Goal: Task Accomplishment & Management: Use online tool/utility

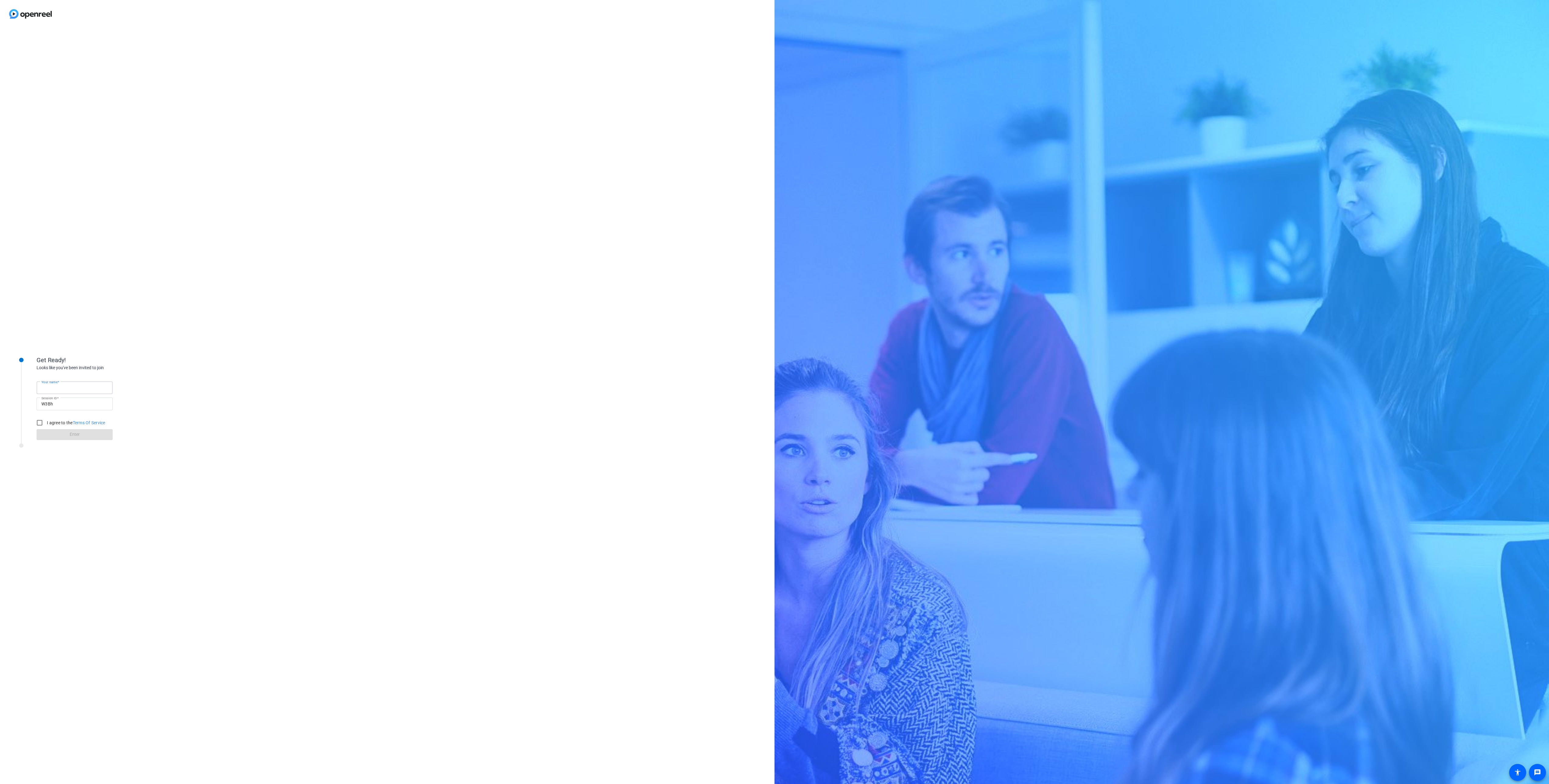
click at [100, 387] on input "Your name" at bounding box center [74, 388] width 66 height 7
type input "abby"
click at [42, 422] on input "I agree to the Terms Of Service" at bounding box center [39, 423] width 13 height 13
checkbox input "true"
click at [57, 433] on span at bounding box center [74, 435] width 76 height 15
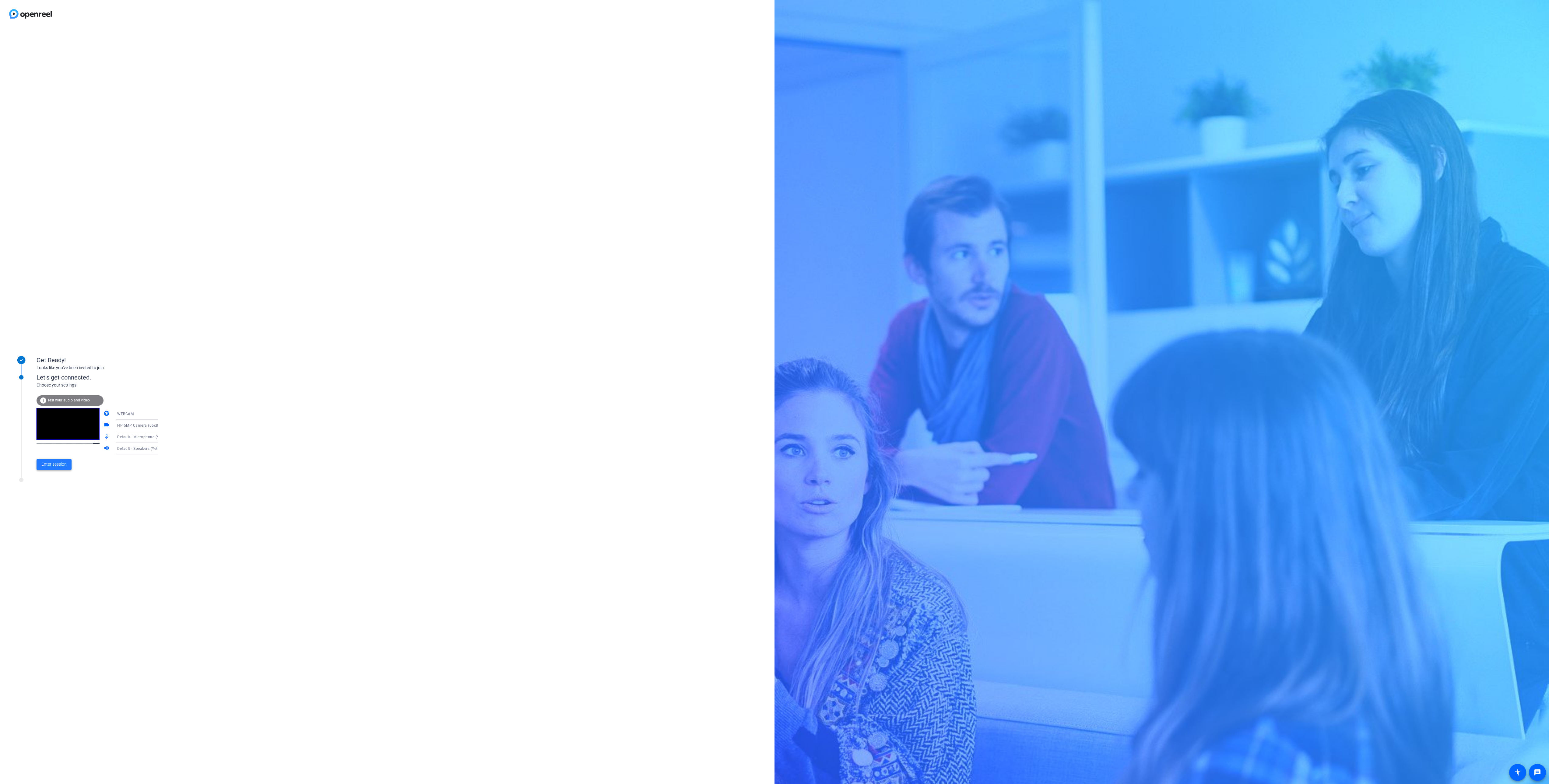
click at [66, 465] on span "Enter session" at bounding box center [54, 464] width 25 height 7
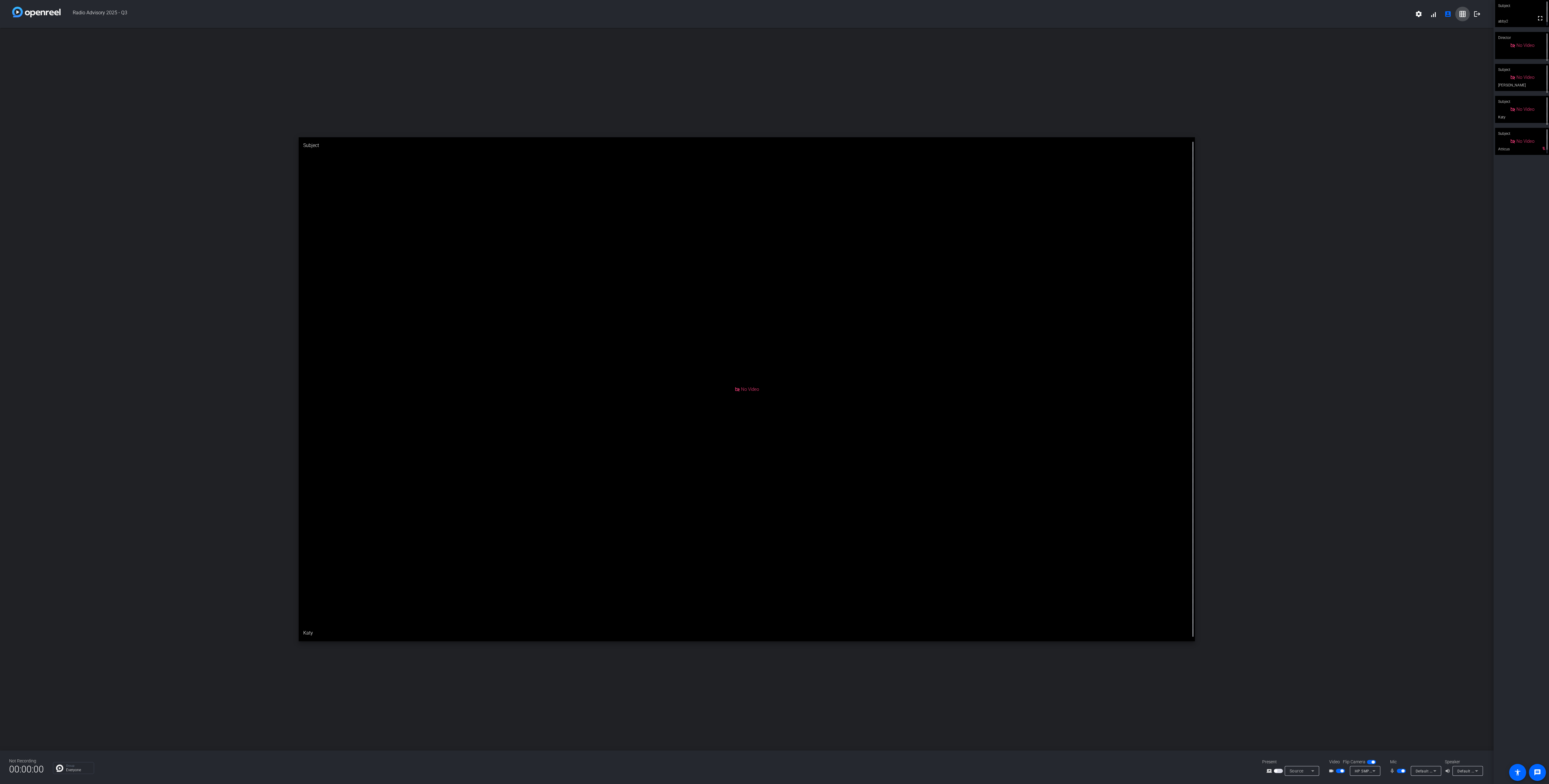
click at [1463, 15] on mat-icon "grid_on" at bounding box center [1462, 14] width 7 height 7
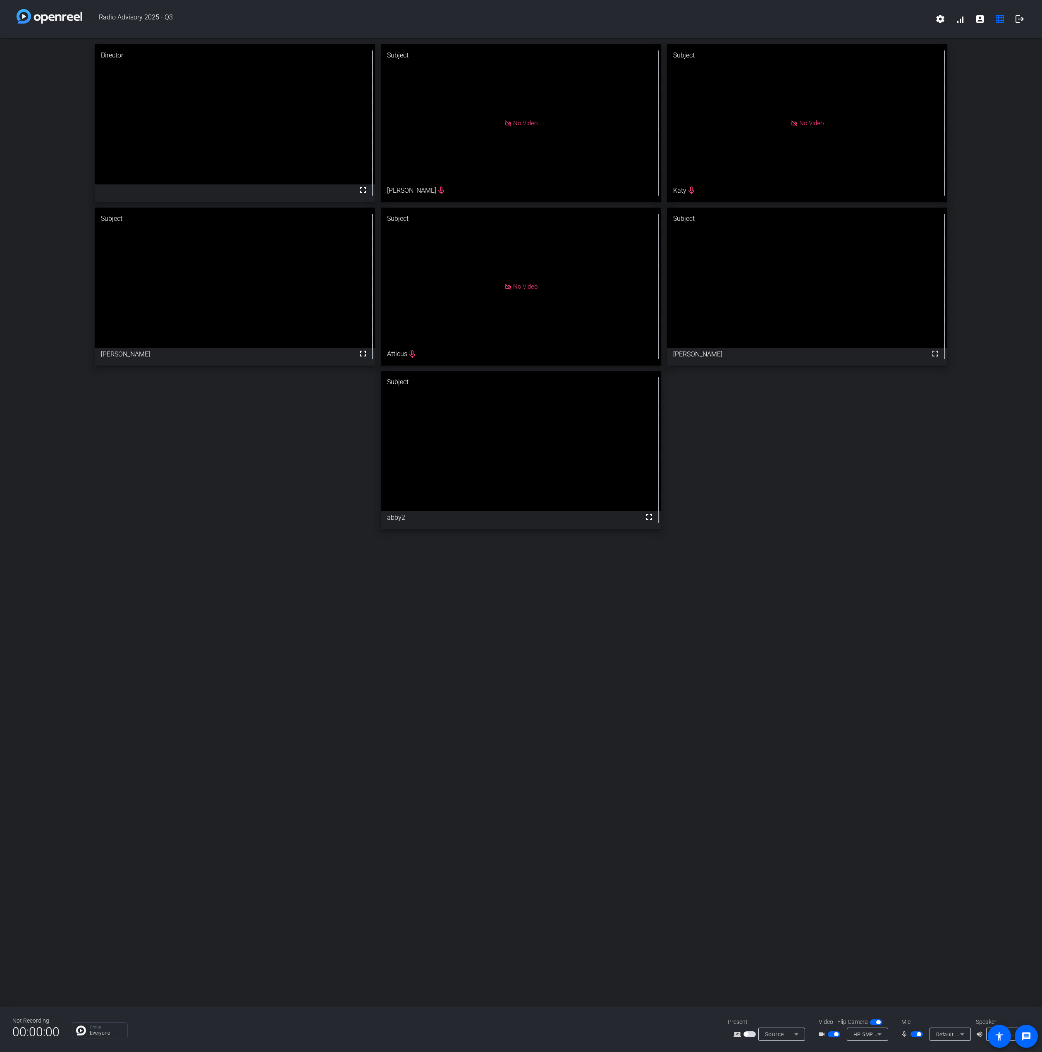
drag, startPoint x: 862, startPoint y: 328, endPoint x: 257, endPoint y: 300, distance: 606.0
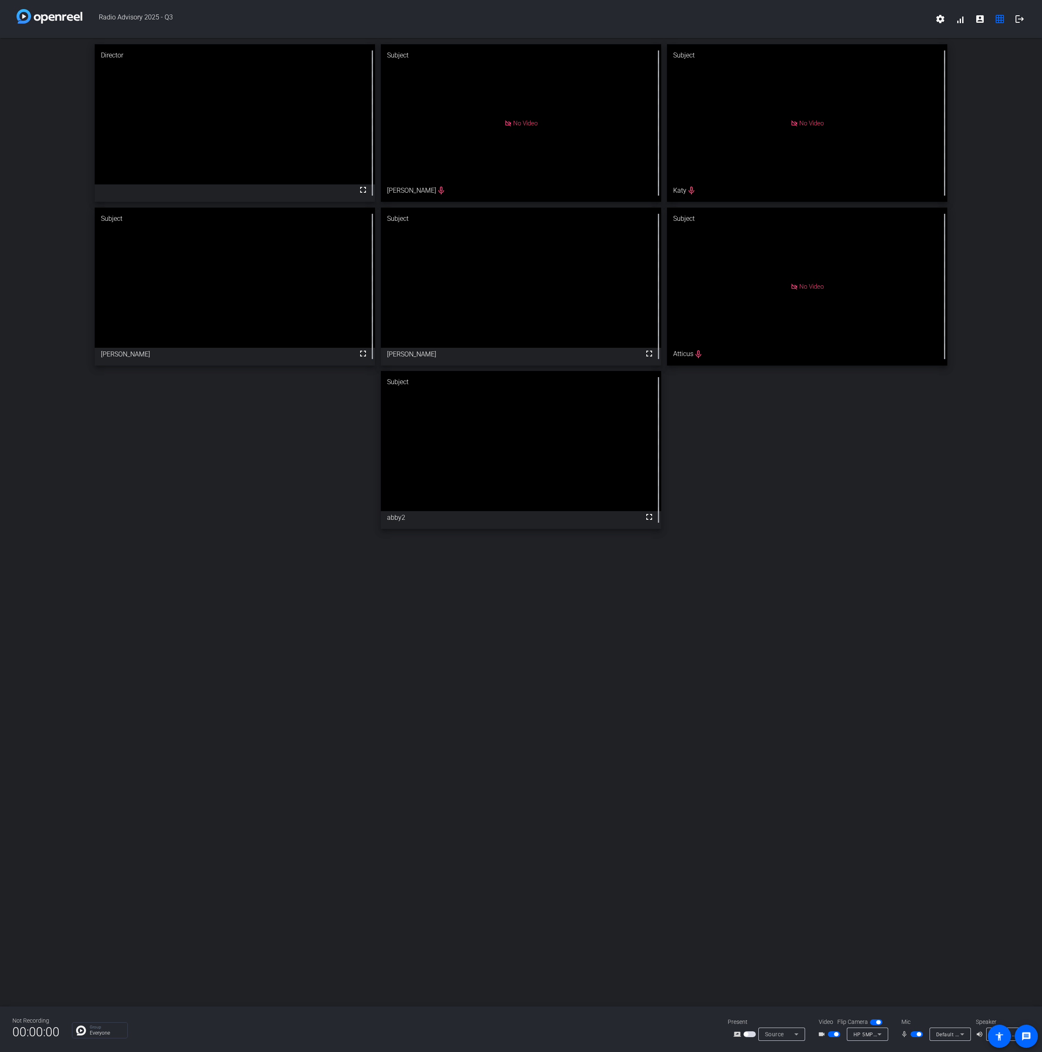
drag, startPoint x: 796, startPoint y: 274, endPoint x: 511, endPoint y: 303, distance: 285.9
